Goal: Information Seeking & Learning: Learn about a topic

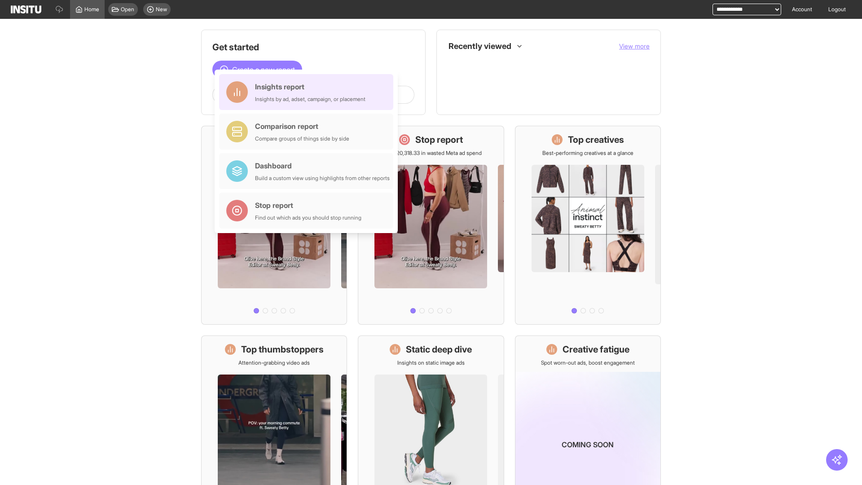
click at [309, 92] on div "Insights report Insights by ad, adset, campaign, or placement" at bounding box center [310, 92] width 110 height 22
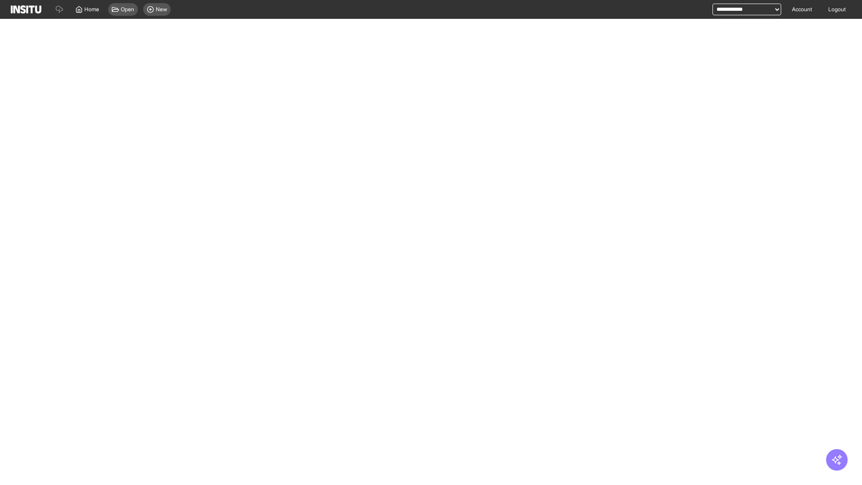
select select "**"
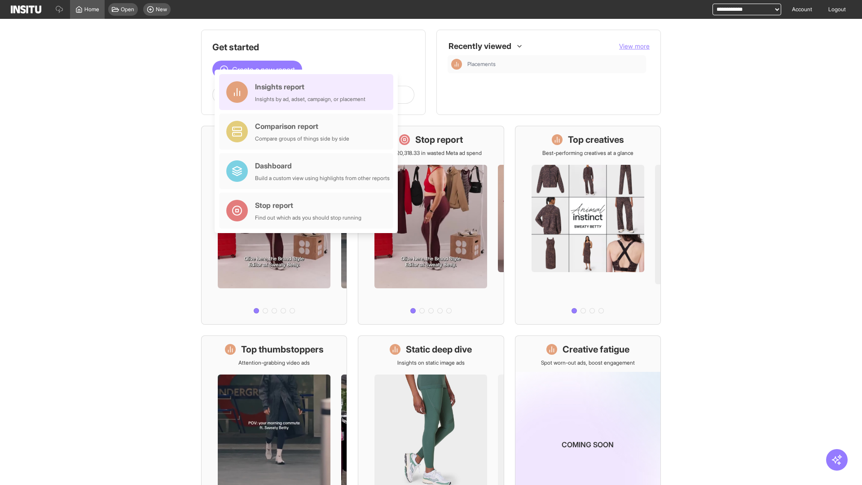
click at [309, 92] on div "Insights report Insights by ad, adset, campaign, or placement" at bounding box center [310, 92] width 110 height 22
